Goal: Use online tool/utility: Utilize a website feature to perform a specific function

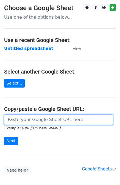
click at [28, 120] on input "url" at bounding box center [58, 120] width 109 height 10
paste input "[URL][DOMAIN_NAME]"
type input "[URL][DOMAIN_NAME]"
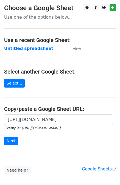
scroll to position [0, 0]
click at [11, 142] on input "Next" at bounding box center [11, 141] width 14 height 9
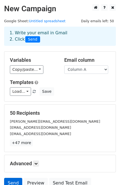
scroll to position [2, 0]
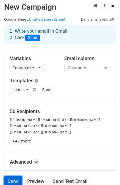
click at [8, 180] on link "Send" at bounding box center [13, 181] width 18 height 10
